Goal: Transaction & Acquisition: Subscribe to service/newsletter

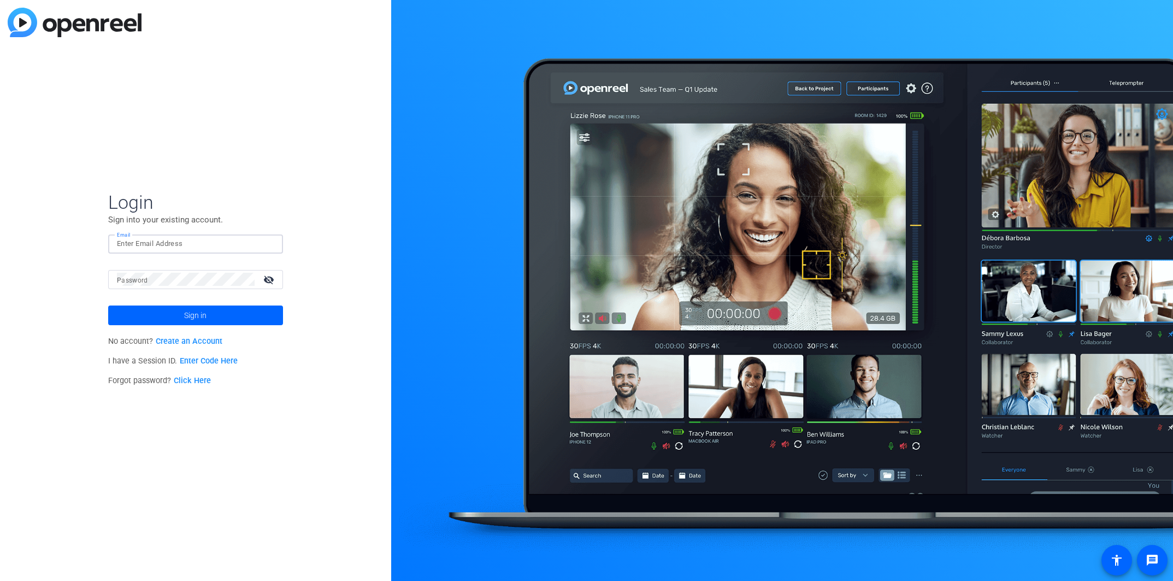
click at [181, 243] on input "Email" at bounding box center [195, 243] width 157 height 13
type input "[PERSON_NAME][EMAIL_ADDRESS][PERSON_NAME][DOMAIN_NAME]"
click at [108, 305] on button "Sign in" at bounding box center [195, 315] width 175 height 20
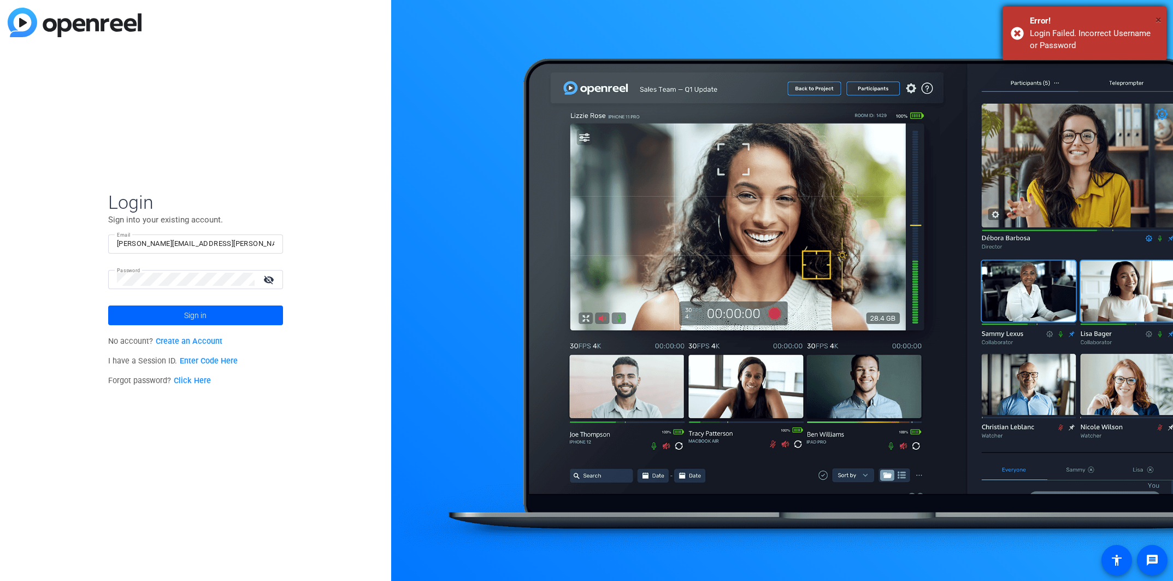
click at [1157, 20] on span "×" at bounding box center [1158, 19] width 6 height 13
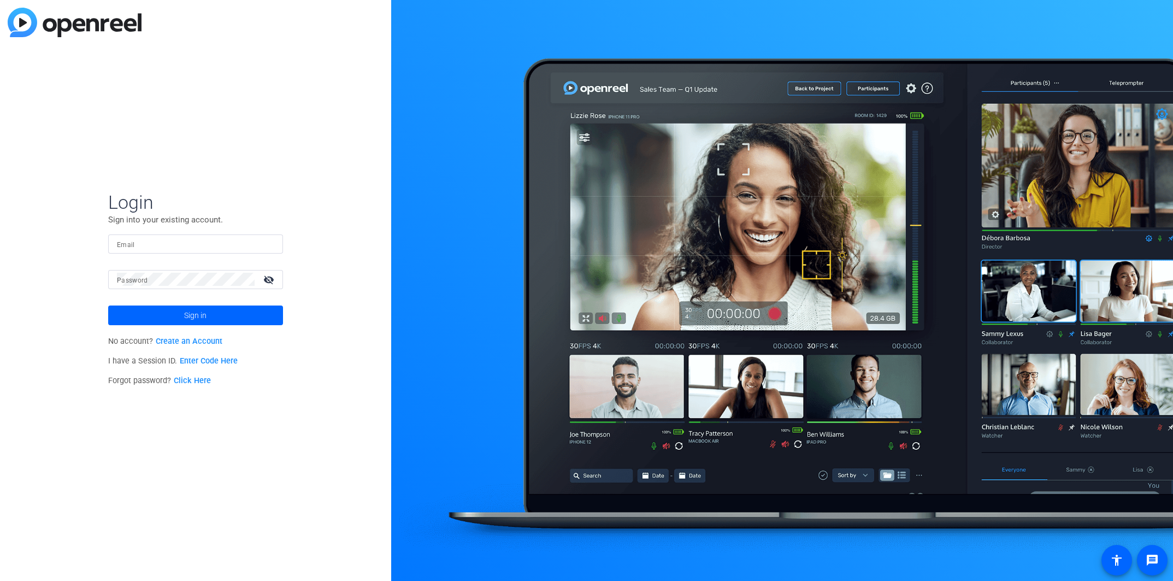
click at [178, 342] on link "Create an Account" at bounding box center [189, 340] width 67 height 9
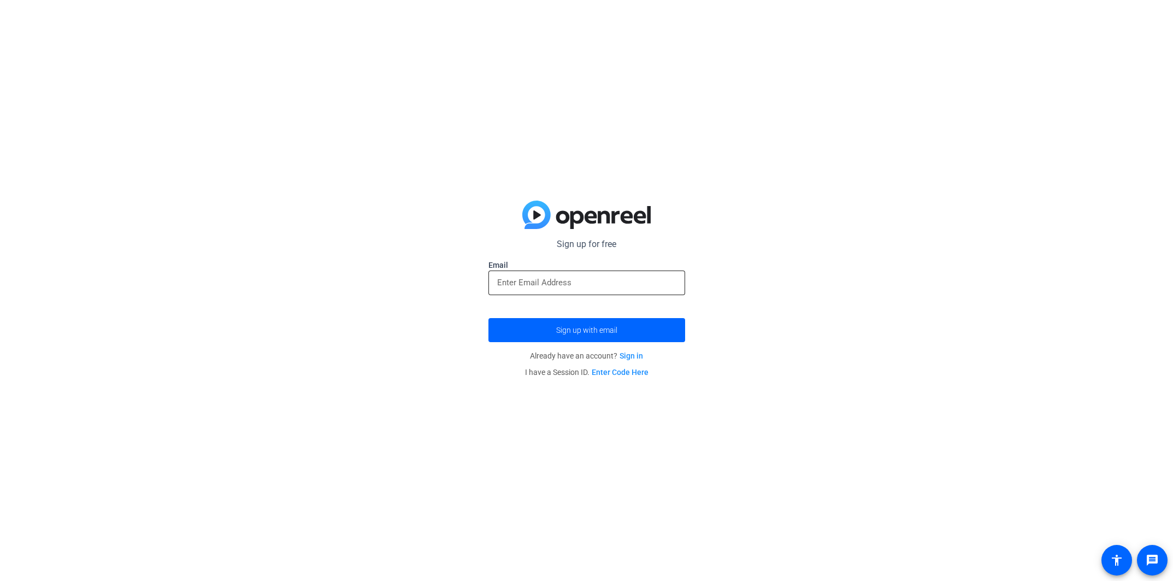
click at [531, 287] on input "email" at bounding box center [586, 282] width 179 height 13
click at [523, 332] on span "submit" at bounding box center [586, 330] width 197 height 26
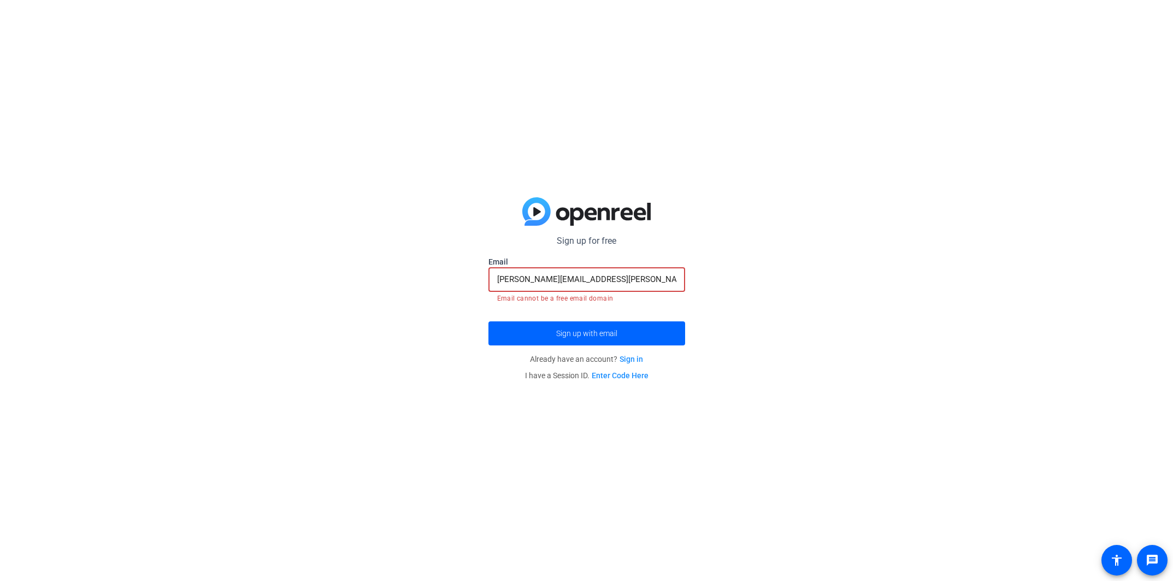
drag, startPoint x: 623, startPoint y: 280, endPoint x: 572, endPoint y: 277, distance: 50.3
click at [573, 279] on input "[PERSON_NAME][EMAIL_ADDRESS][PERSON_NAME][DOMAIN_NAME]" at bounding box center [586, 279] width 179 height 13
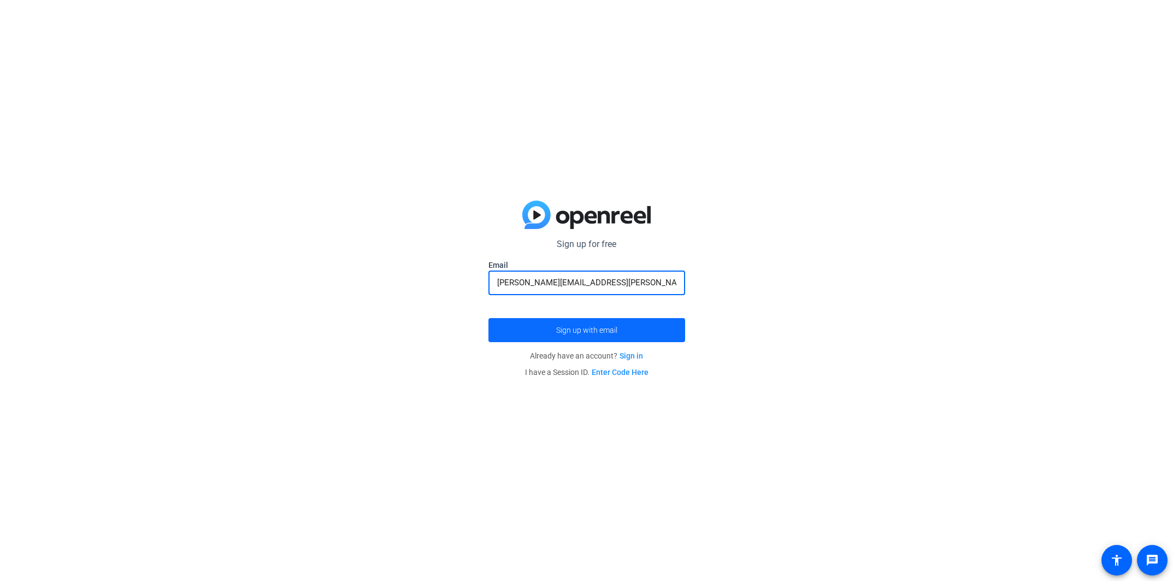
type input "[PERSON_NAME][EMAIL_ADDRESS][PERSON_NAME][DOMAIN_NAME]"
click at [542, 340] on span "submit" at bounding box center [586, 330] width 197 height 26
